Goal: Find specific page/section: Find specific page/section

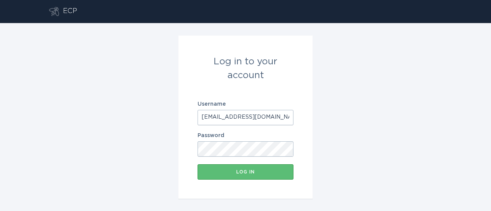
click at [240, 117] on input "[EMAIL_ADDRESS][DOMAIN_NAME]" at bounding box center [245, 117] width 96 height 15
type input "[EMAIL_ADDRESS][DOMAIN_NAME]"
click at [247, 175] on button "Log in" at bounding box center [245, 171] width 96 height 15
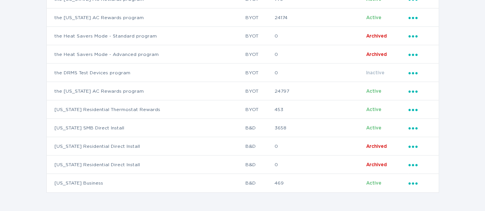
scroll to position [130, 0]
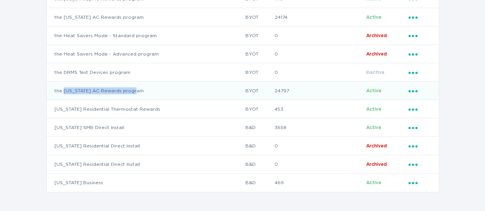
drag, startPoint x: 62, startPoint y: 89, endPoint x: 146, endPoint y: 90, distance: 83.6
click at [146, 90] on td "the [US_STATE] AC Rewards program" at bounding box center [146, 91] width 199 height 18
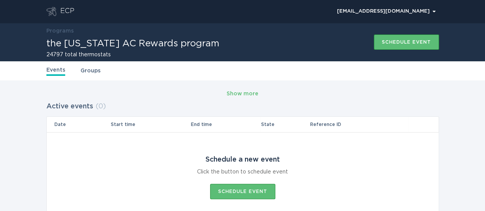
click at [66, 32] on link "Programs" at bounding box center [59, 30] width 27 height 5
